Goal: Find specific page/section: Find specific page/section

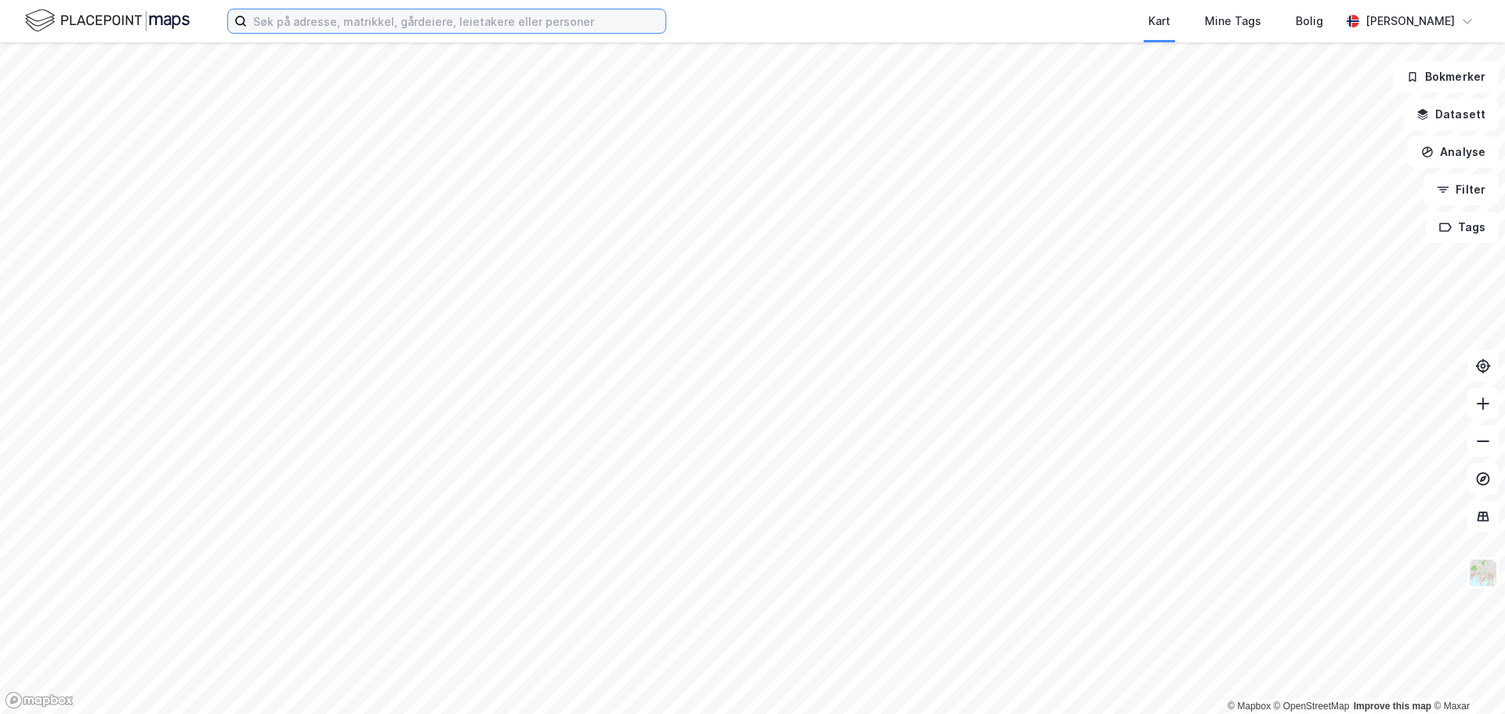
click at [358, 22] on input at bounding box center [456, 21] width 419 height 24
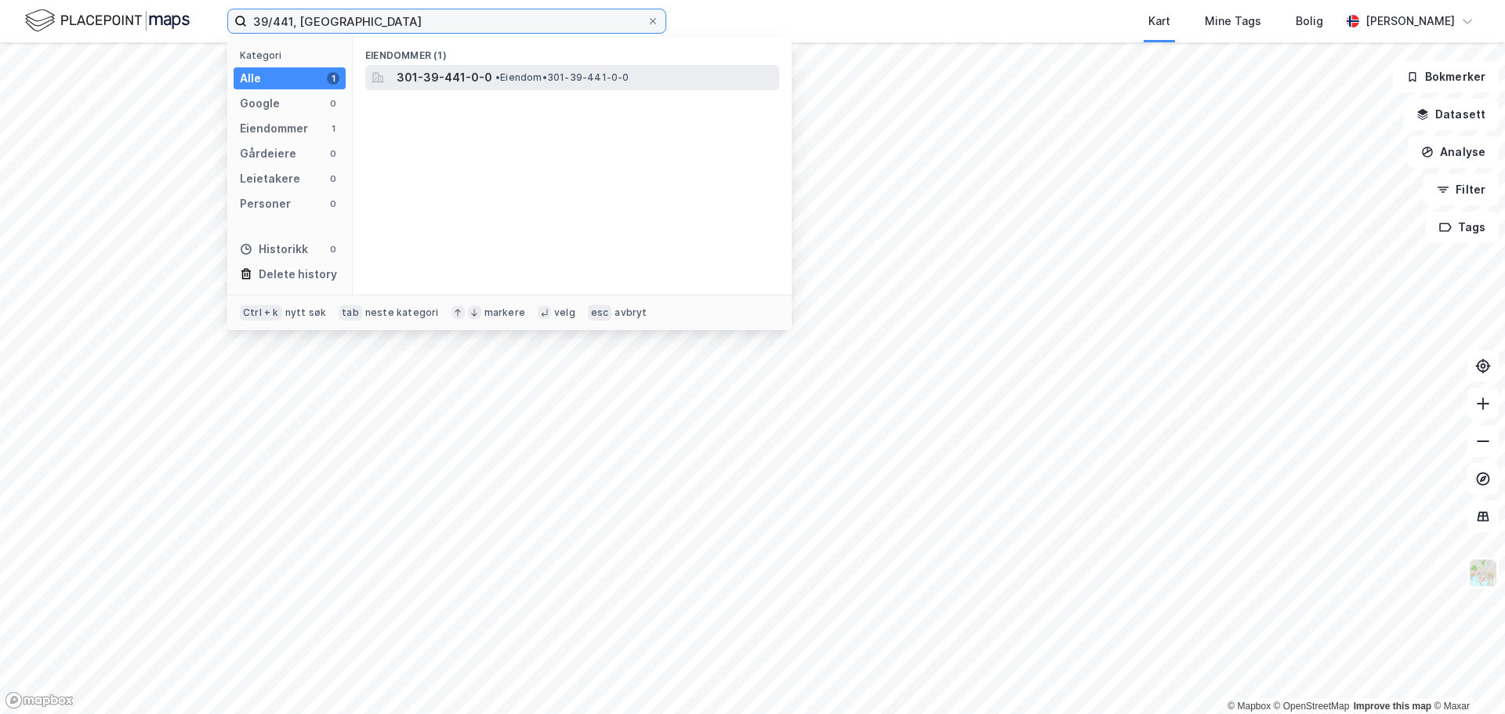
type input "39/441, [GEOGRAPHIC_DATA]"
click at [538, 81] on span "• Eiendom • 301-39-441-0-0" at bounding box center [562, 77] width 134 height 13
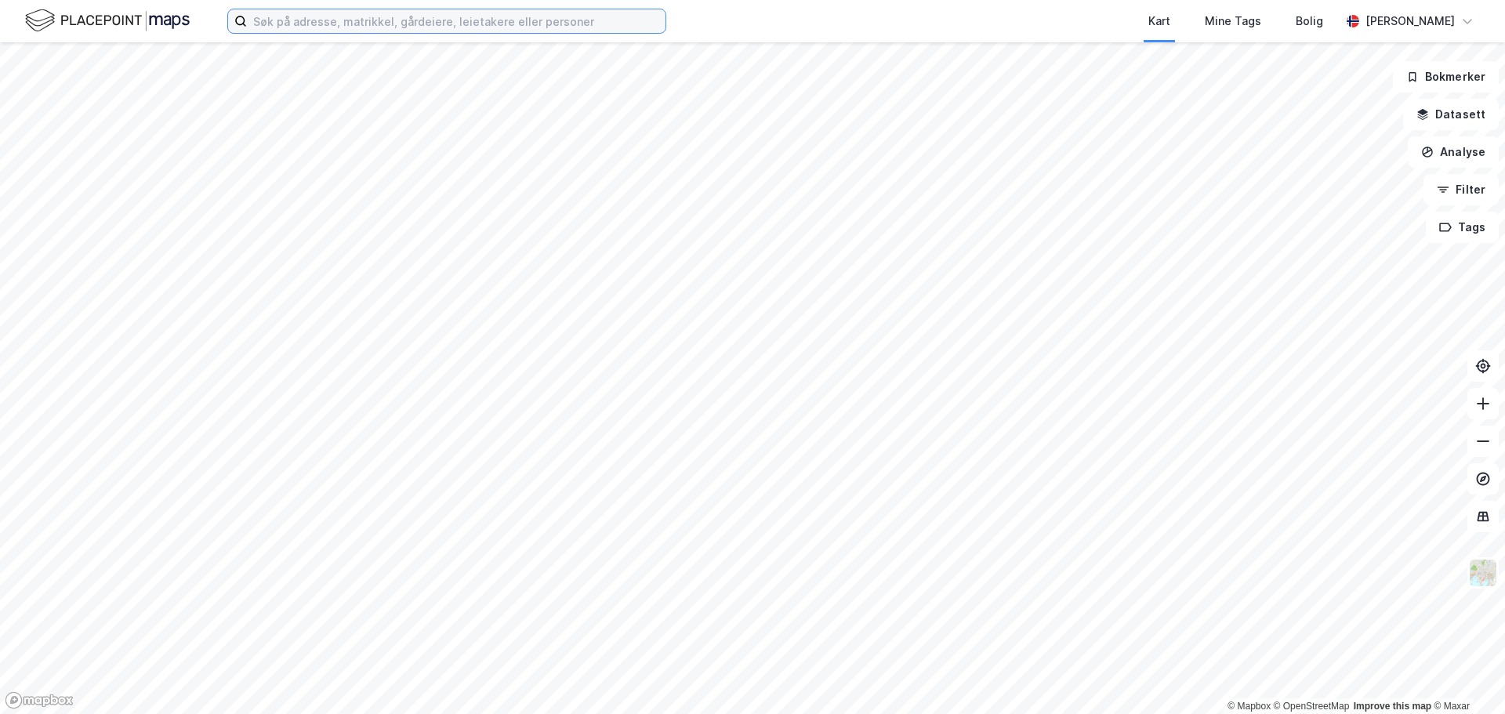
click at [335, 20] on input at bounding box center [456, 21] width 419 height 24
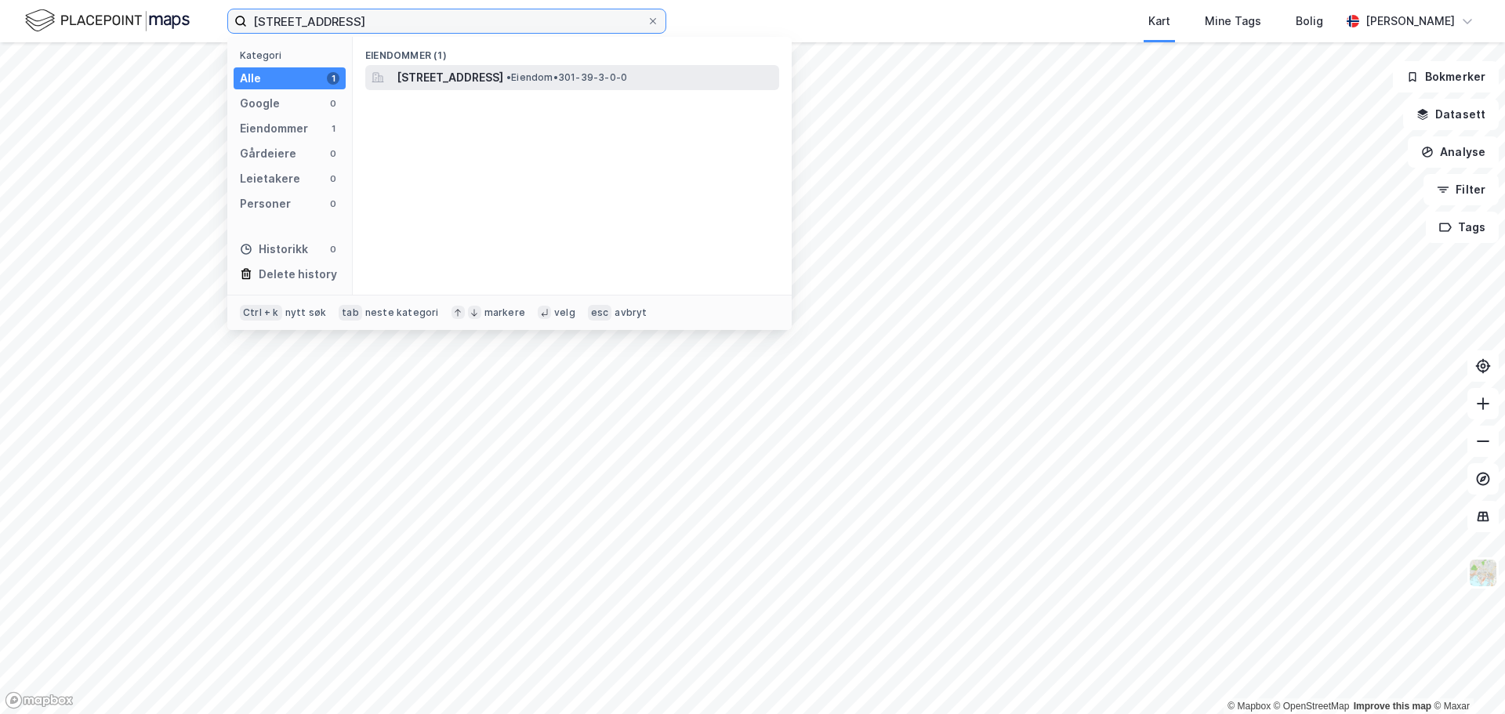
type input "[STREET_ADDRESS]"
click at [427, 65] on div "[STREET_ADDRESS] • Eiendom • 301-39-3-0-0" at bounding box center [572, 77] width 414 height 25
